Goal: Task Accomplishment & Management: Use online tool/utility

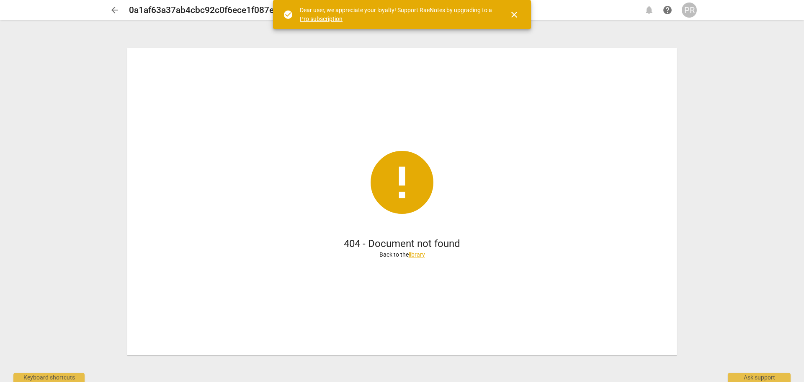
click at [512, 14] on span "close" at bounding box center [515, 15] width 10 height 10
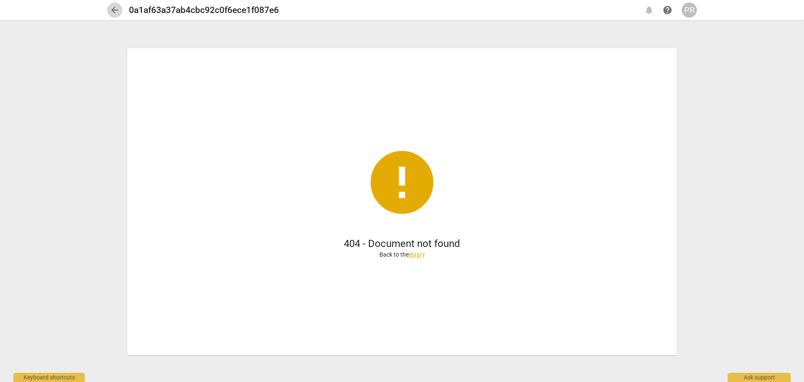
click at [118, 14] on span "arrow_back" at bounding box center [115, 10] width 10 height 10
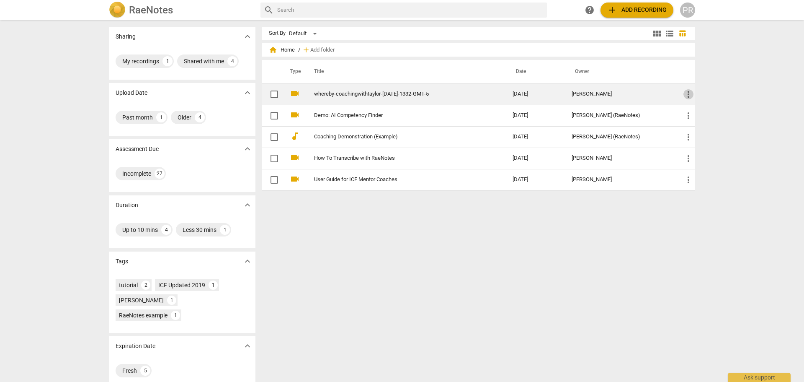
click at [688, 94] on span "more_vert" at bounding box center [689, 94] width 10 height 10
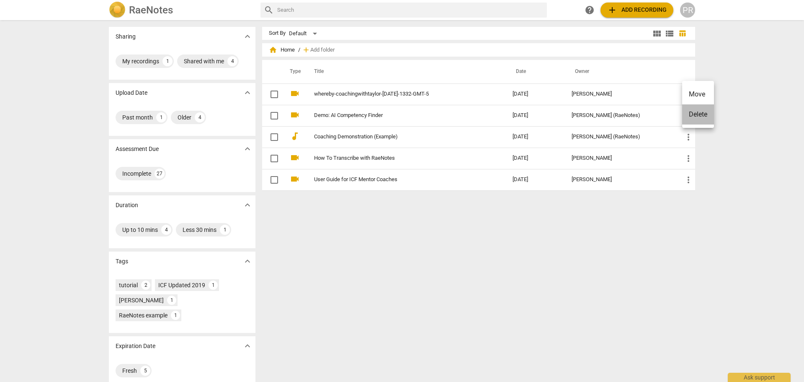
drag, startPoint x: 695, startPoint y: 116, endPoint x: 444, endPoint y: 32, distance: 264.6
click at [695, 116] on li "Delete" at bounding box center [699, 114] width 32 height 20
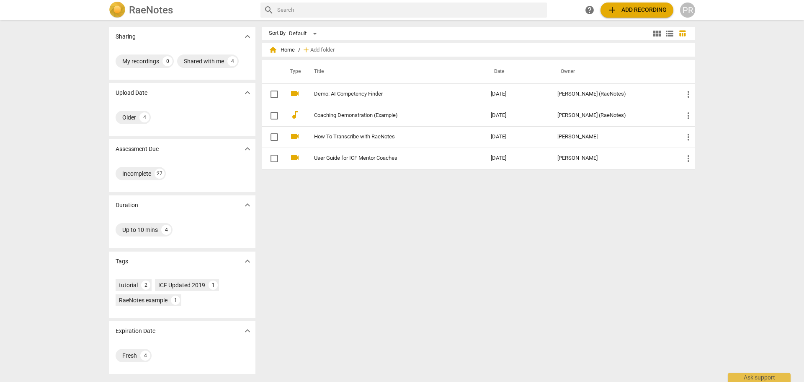
click at [613, 10] on span "add" at bounding box center [613, 10] width 10 height 10
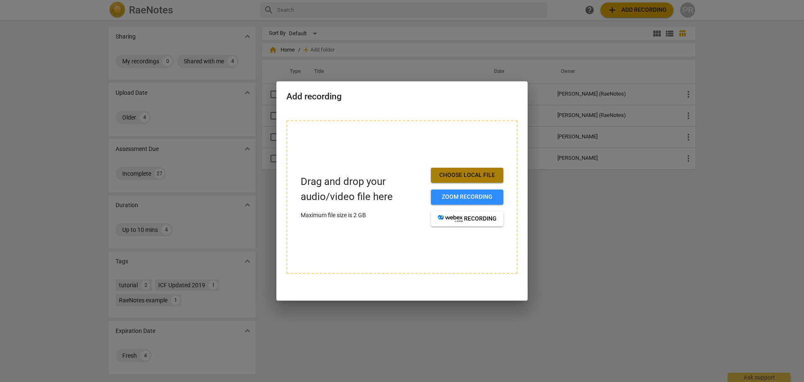
click at [453, 174] on span "Choose local file" at bounding box center [467, 175] width 59 height 8
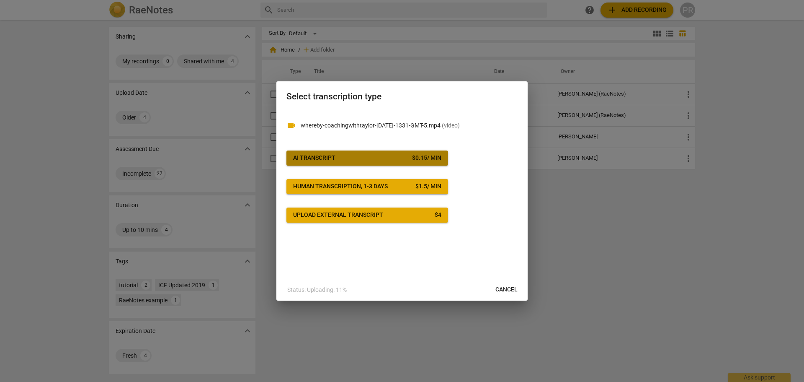
click at [444, 158] on button "AI Transcript $ 0.15 / min" at bounding box center [368, 157] width 162 height 15
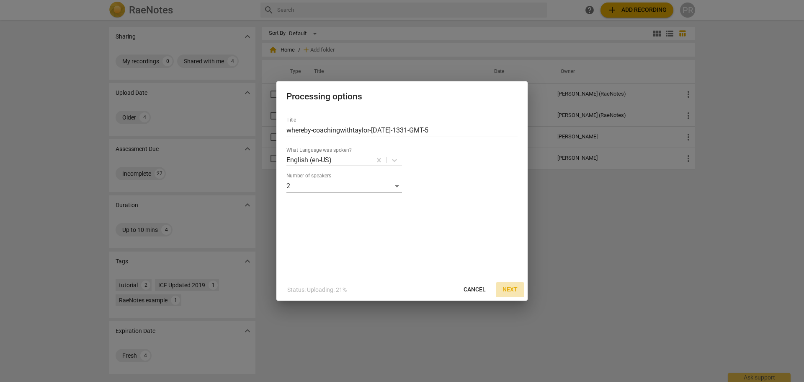
click at [508, 289] on span "Next" at bounding box center [510, 289] width 15 height 8
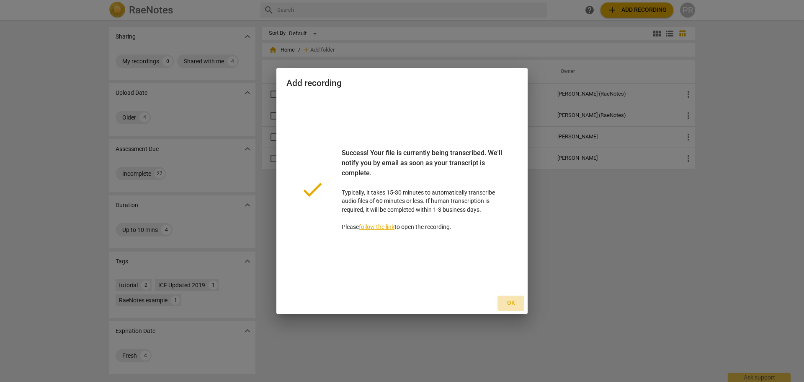
click at [511, 303] on span "Ok" at bounding box center [510, 303] width 13 height 8
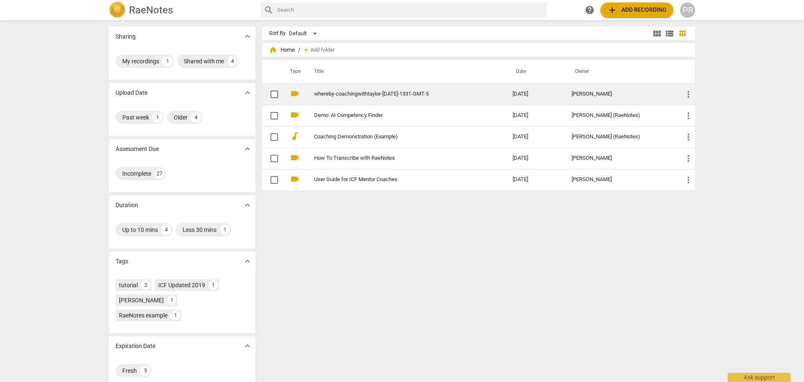
click at [435, 94] on link "whereby-coachingwithtaylor-[DATE]-1331-GMT-5" at bounding box center [398, 94] width 168 height 6
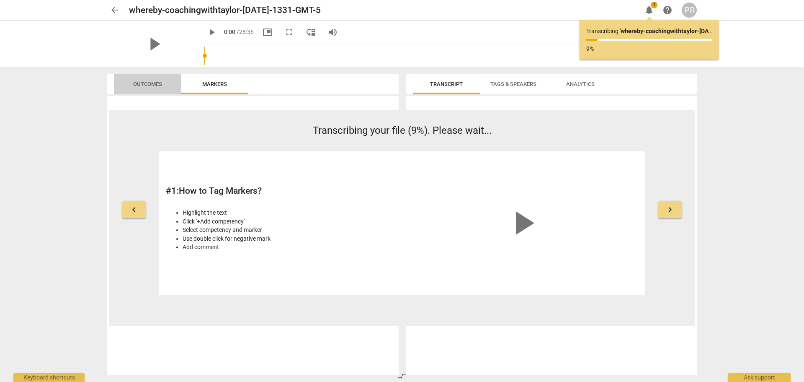
click at [154, 82] on span "Outcomes" at bounding box center [147, 84] width 29 height 6
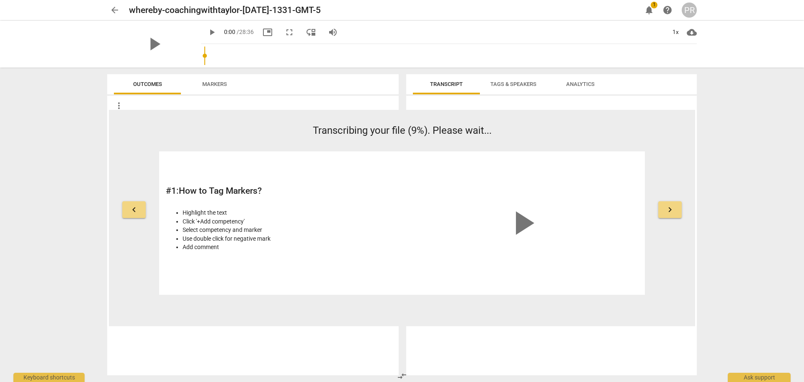
click at [222, 81] on span "Markers" at bounding box center [214, 84] width 25 height 6
click at [114, 8] on span "arrow_back" at bounding box center [115, 10] width 10 height 10
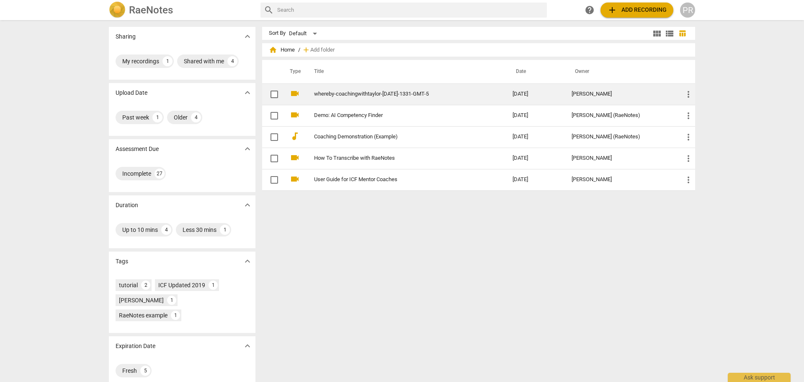
click at [389, 96] on link "whereby-coachingwithtaylor-[DATE]-1331-GMT-5" at bounding box center [398, 94] width 168 height 6
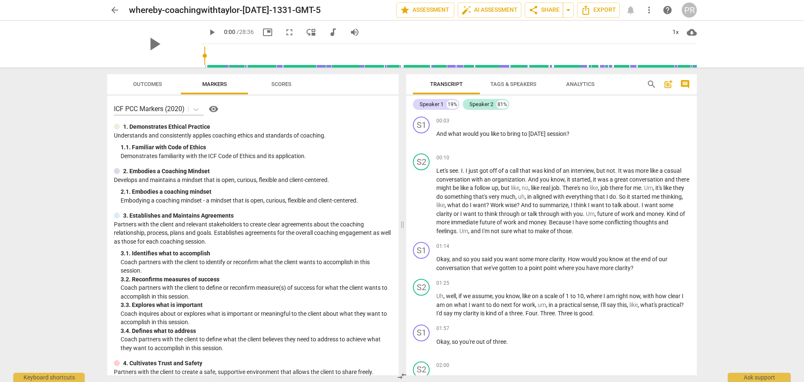
click at [506, 83] on span "Tags & Speakers" at bounding box center [514, 84] width 46 height 6
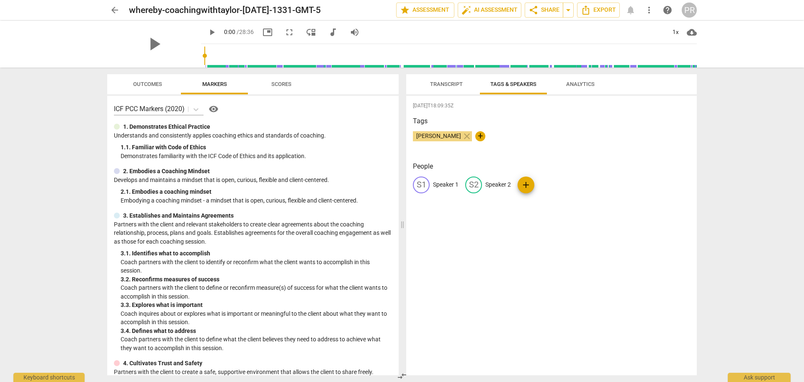
click at [452, 82] on span "Transcript" at bounding box center [446, 84] width 33 height 6
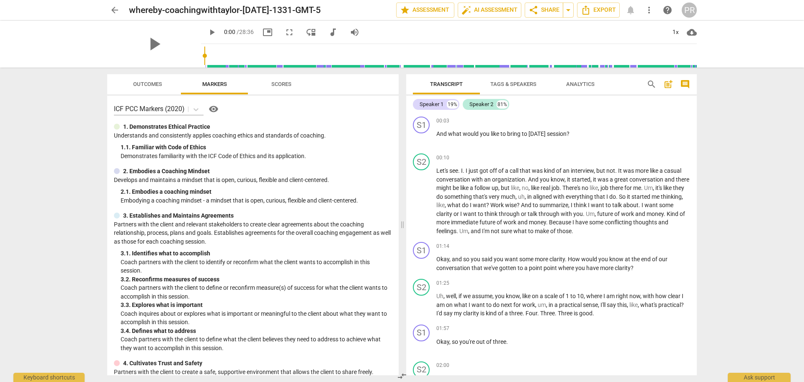
click at [497, 85] on span "Tags & Speakers" at bounding box center [514, 84] width 46 height 6
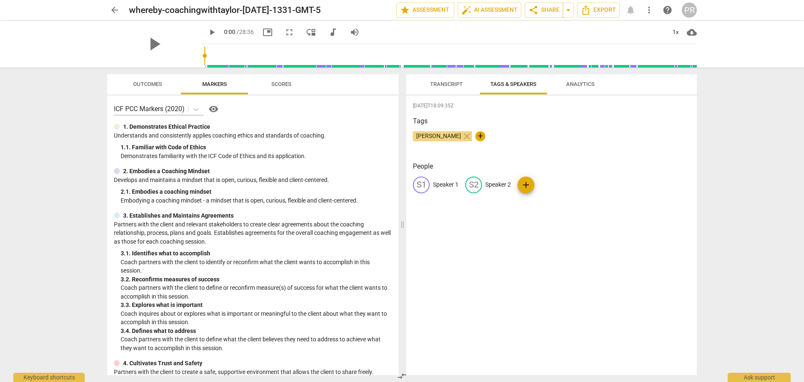
click at [450, 181] on p "Speaker 1" at bounding box center [446, 184] width 26 height 9
type input "[PERSON_NAME]"
click at [552, 179] on div "edit Speaker 2" at bounding box center [543, 184] width 46 height 17
type input "Client"
click at [443, 222] on div "[DATE]T18:09:35Z Tags [PERSON_NAME] close + People CT [PERSON_NAME] edit Client…" at bounding box center [551, 235] width 291 height 279
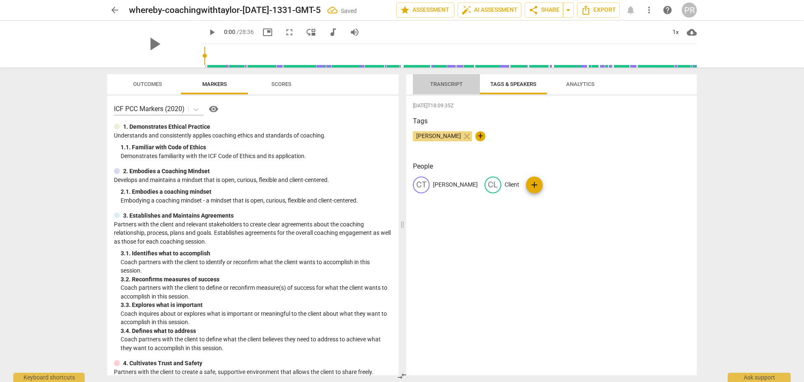
click at [449, 81] on span "Transcript" at bounding box center [446, 84] width 33 height 6
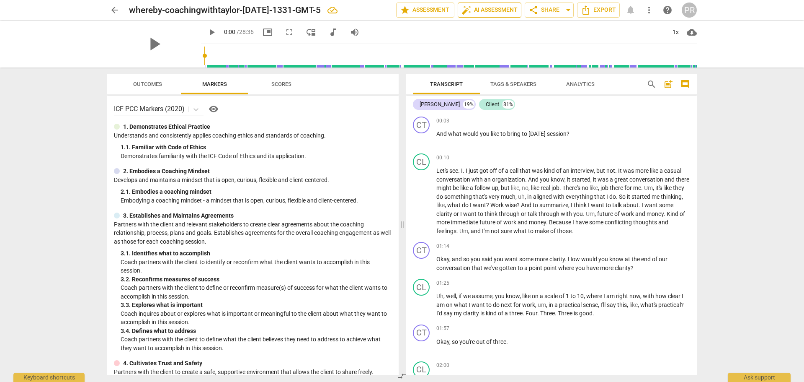
click at [491, 10] on span "auto_fix_high AI Assessment" at bounding box center [490, 10] width 56 height 10
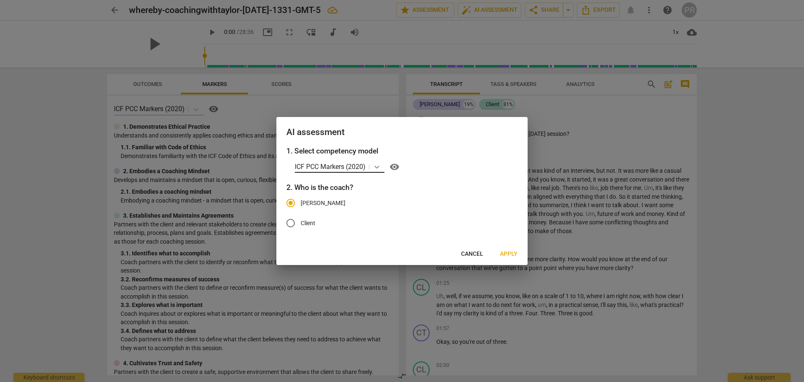
click at [380, 167] on icon at bounding box center [377, 167] width 5 height 3
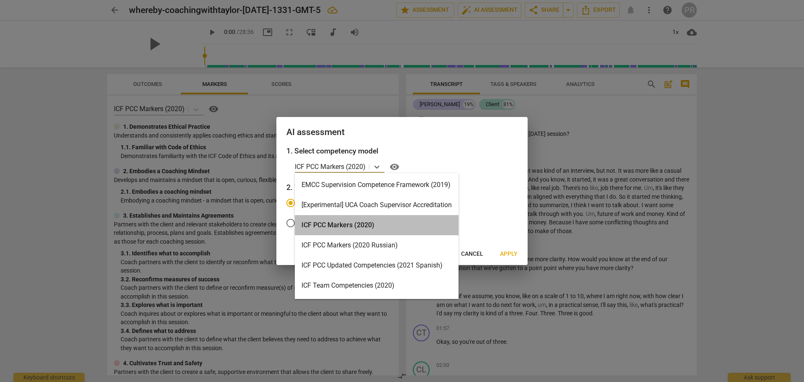
click at [370, 222] on div "ICF PCC Markers (2020)" at bounding box center [377, 225] width 164 height 20
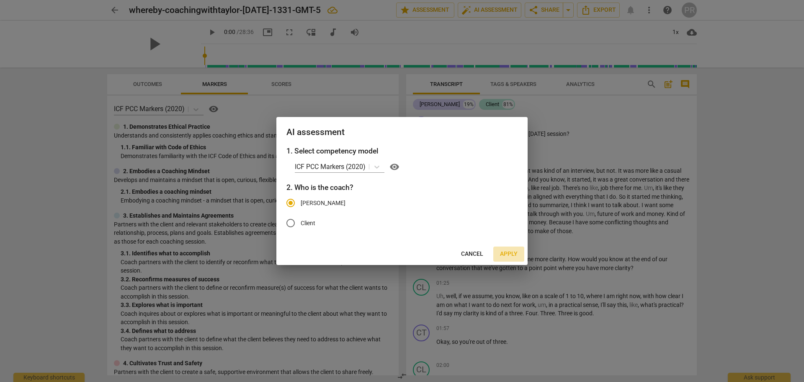
click at [508, 256] on span "Apply" at bounding box center [509, 254] width 18 height 8
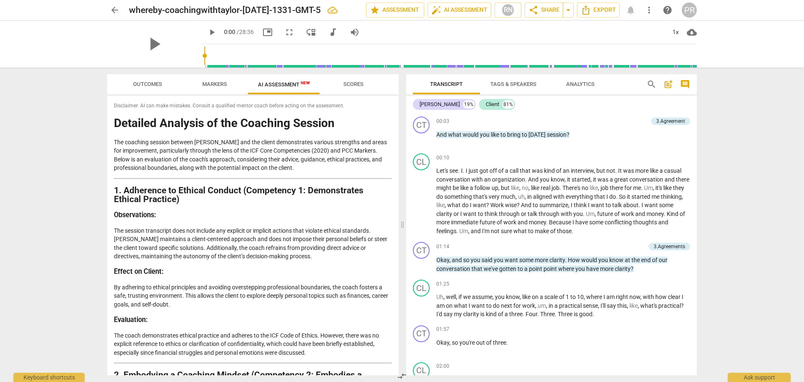
click at [278, 85] on span "AI Assessment New" at bounding box center [284, 84] width 52 height 6
click at [147, 84] on span "Outcomes" at bounding box center [147, 84] width 29 height 6
